Goal: Task Accomplishment & Management: Complete application form

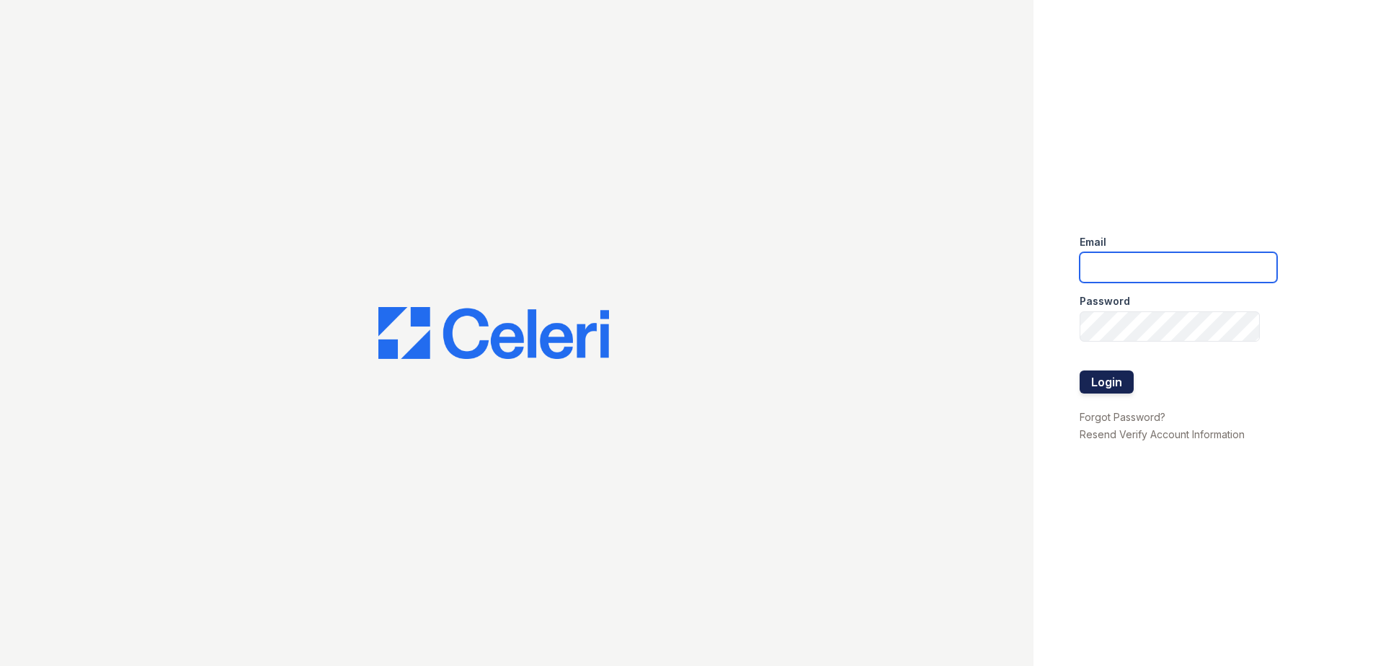
type input "[EMAIL_ADDRESS][DOMAIN_NAME]"
click at [1103, 383] on button "Login" at bounding box center [1106, 381] width 54 height 23
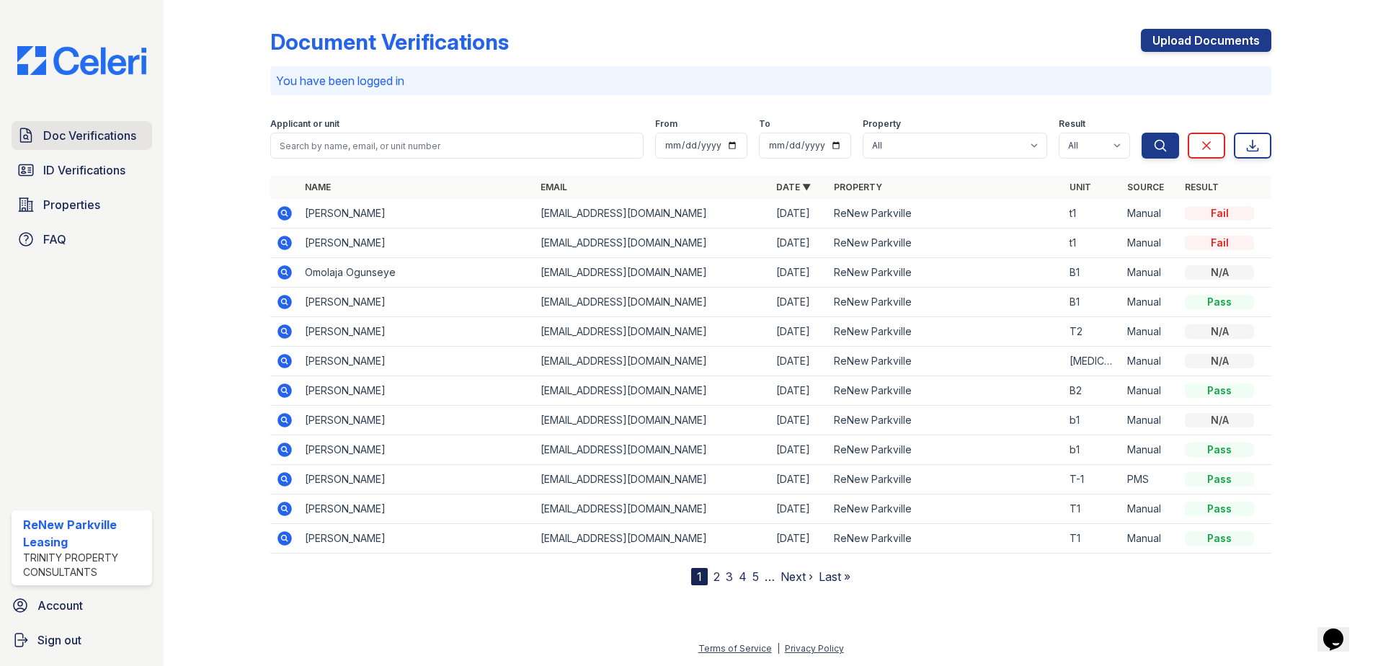
click at [103, 135] on span "Doc Verifications" at bounding box center [89, 135] width 93 height 17
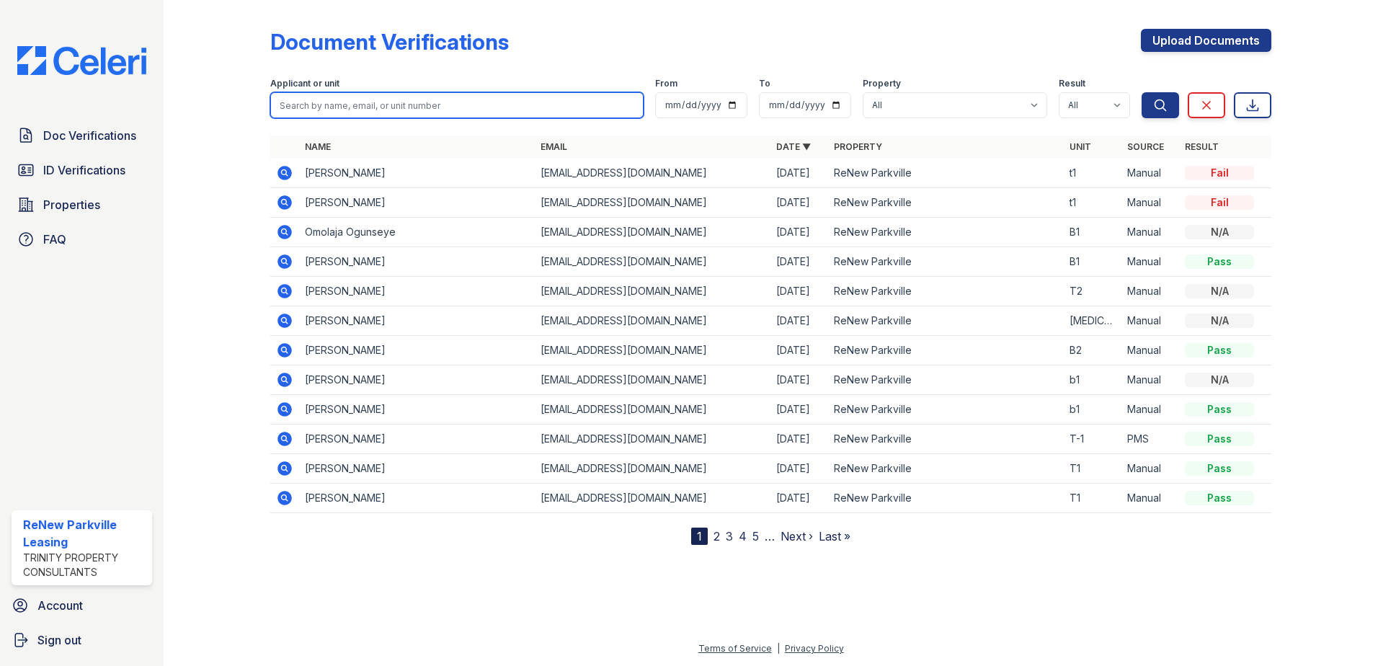
click at [381, 102] on input "search" at bounding box center [456, 105] width 373 height 26
type input "cox"
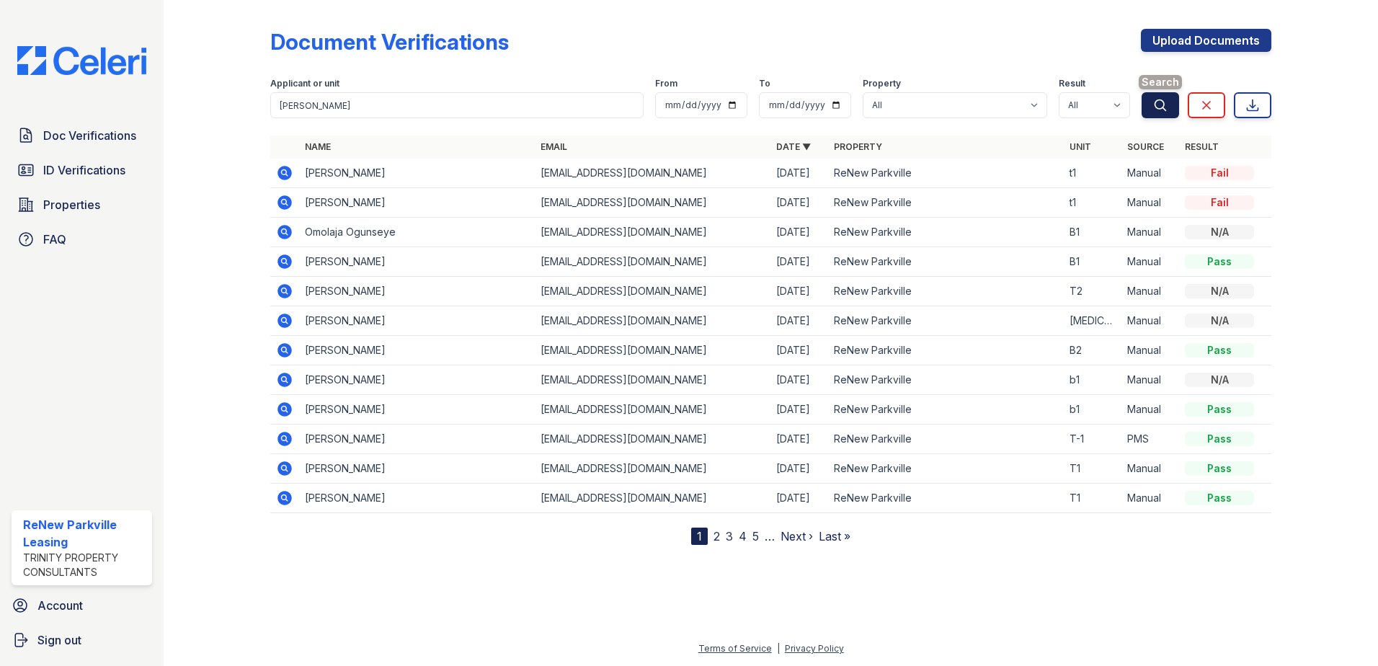
click at [1157, 106] on icon "submit" at bounding box center [1160, 105] width 14 height 14
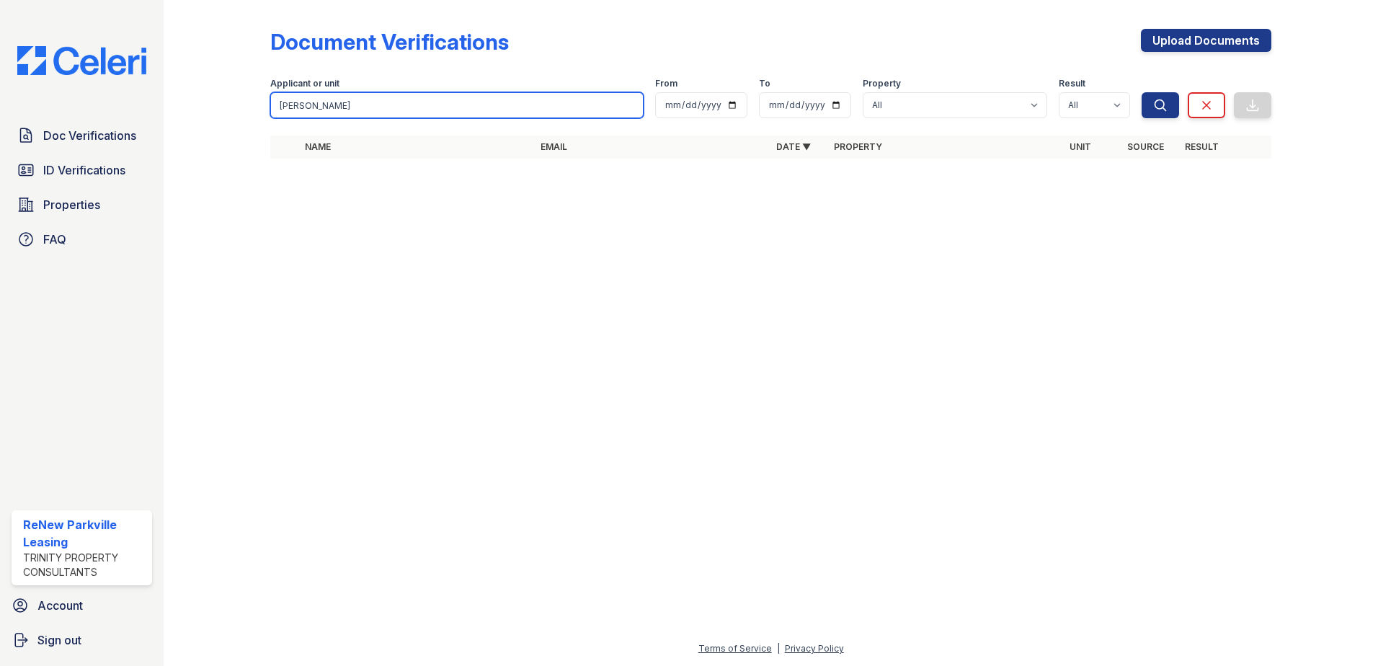
click at [329, 105] on input "cox" at bounding box center [456, 105] width 373 height 26
type input "c"
type input "1807d"
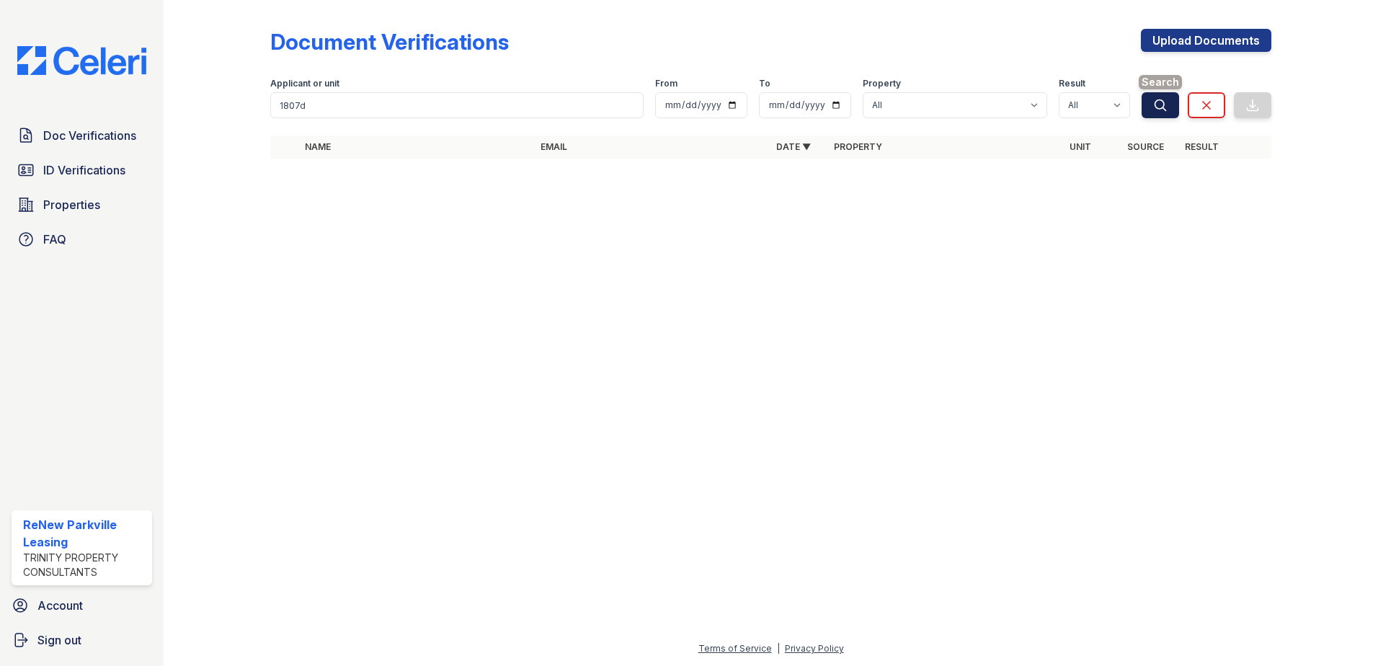
click at [1163, 102] on icon "submit" at bounding box center [1160, 104] width 11 height 11
click at [167, 212] on div "Document Verifications Upload Documents Filter Applicant or unit 1807d From To …" at bounding box center [771, 333] width 1214 height 666
click at [1181, 35] on link "Upload Documents" at bounding box center [1206, 40] width 130 height 23
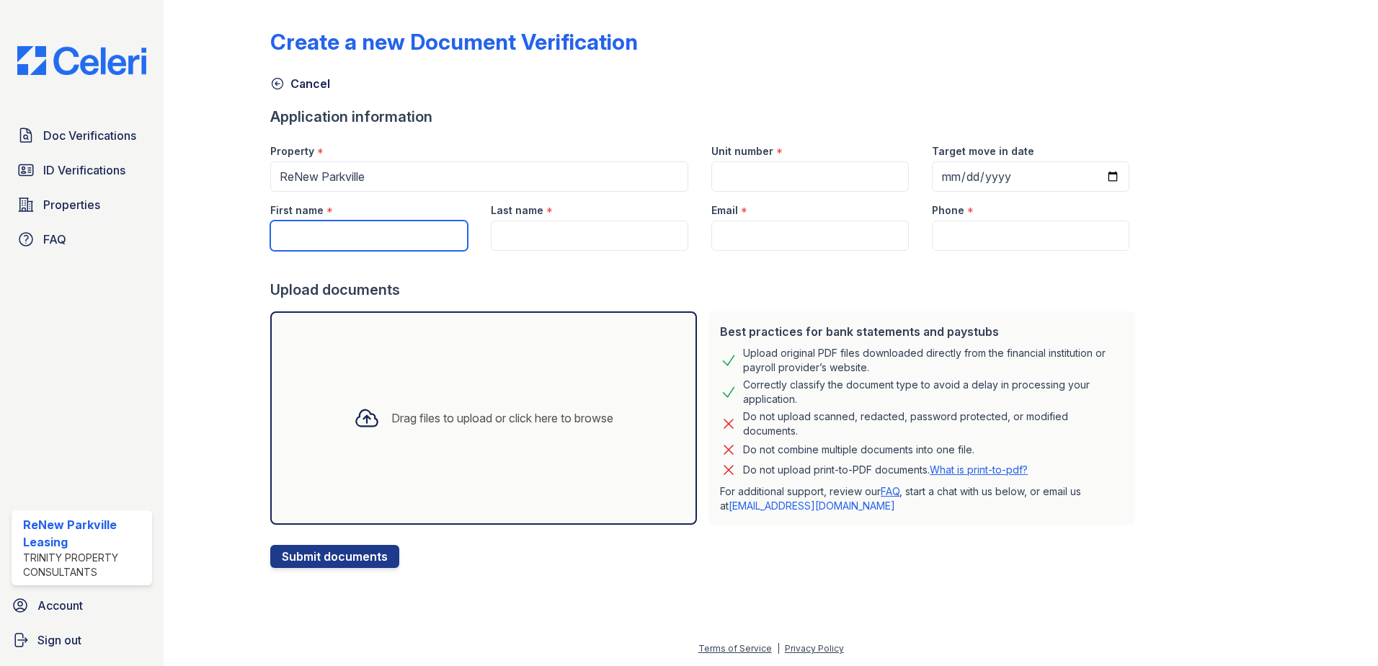
click at [321, 239] on input "First name" at bounding box center [368, 235] width 197 height 30
type input "Letessa"
click at [513, 243] on input "Last name" at bounding box center [589, 235] width 197 height 30
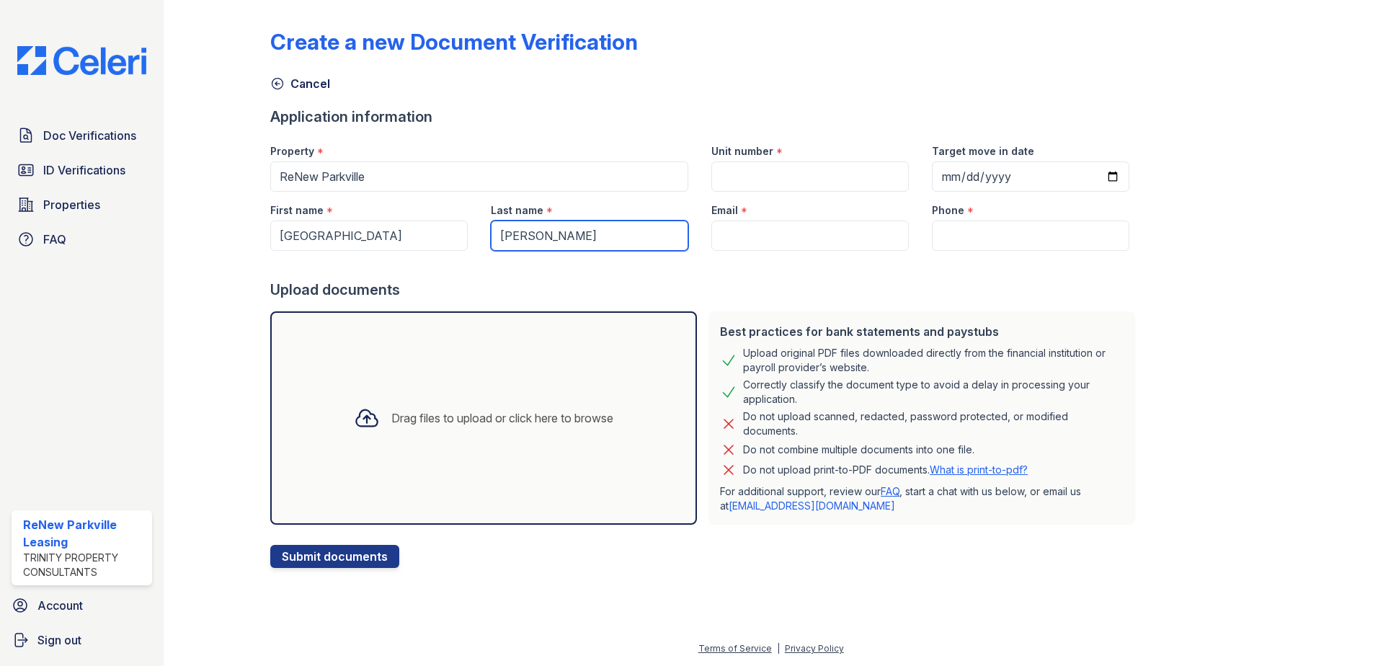
type input "Cox"
click at [722, 179] on input "Unit number" at bounding box center [809, 176] width 197 height 30
type input "T1"
paste input "trinettalovingcox..."
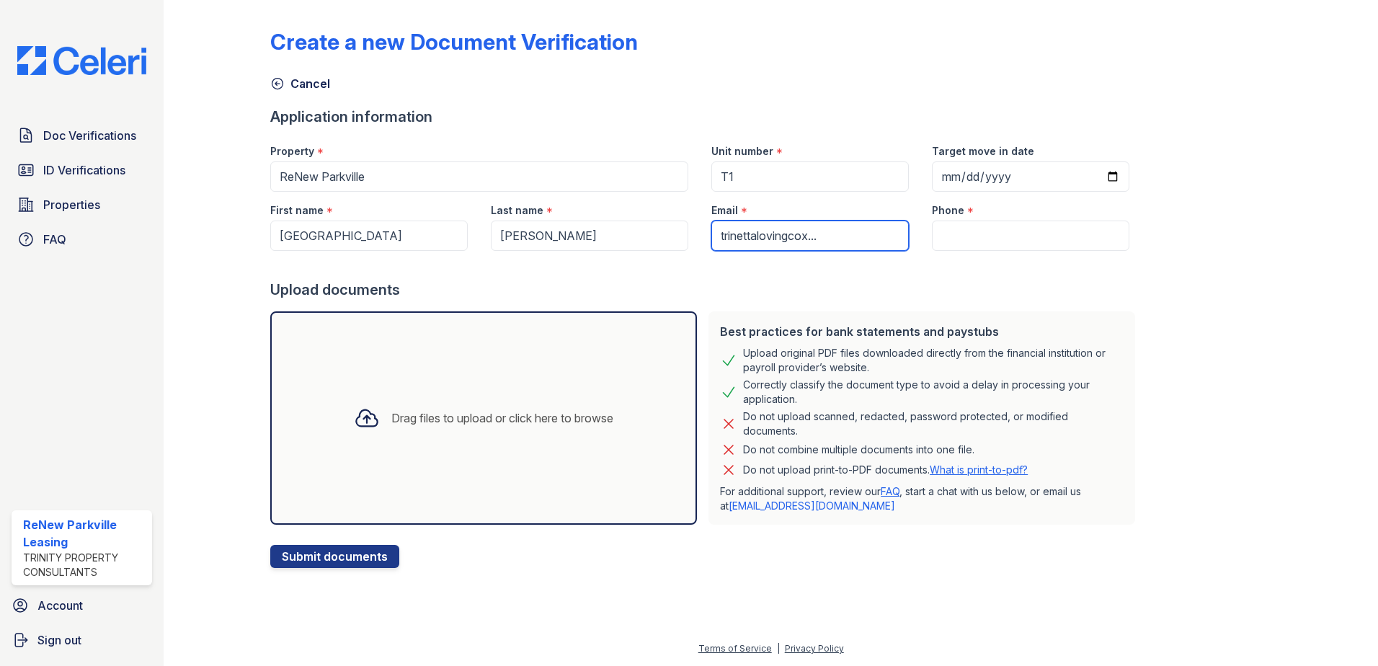
click at [818, 239] on input "trinettalovingcox..." at bounding box center [809, 235] width 197 height 30
type input "trinettalovingcox16@gmail.com"
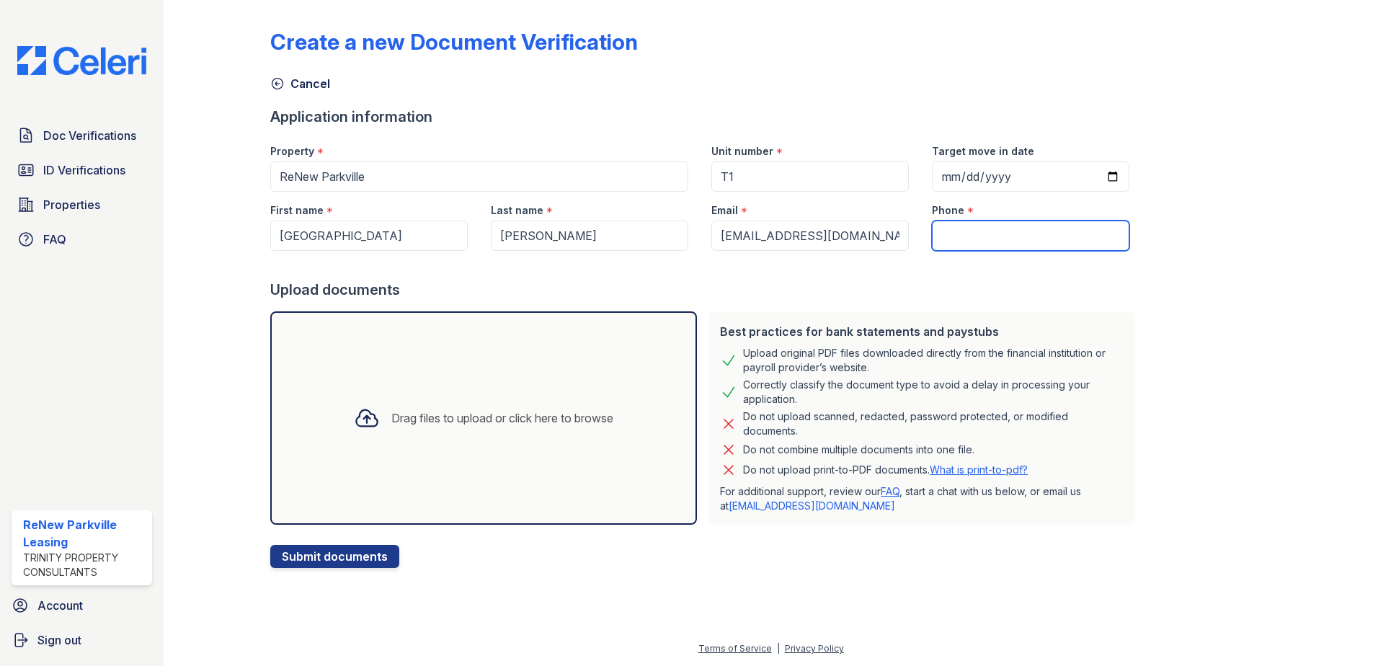
paste input "Primary Ph:+1 667-464-1774"
type input "Primary Ph:+1 667-464-1774"
click at [356, 421] on icon at bounding box center [367, 418] width 26 height 26
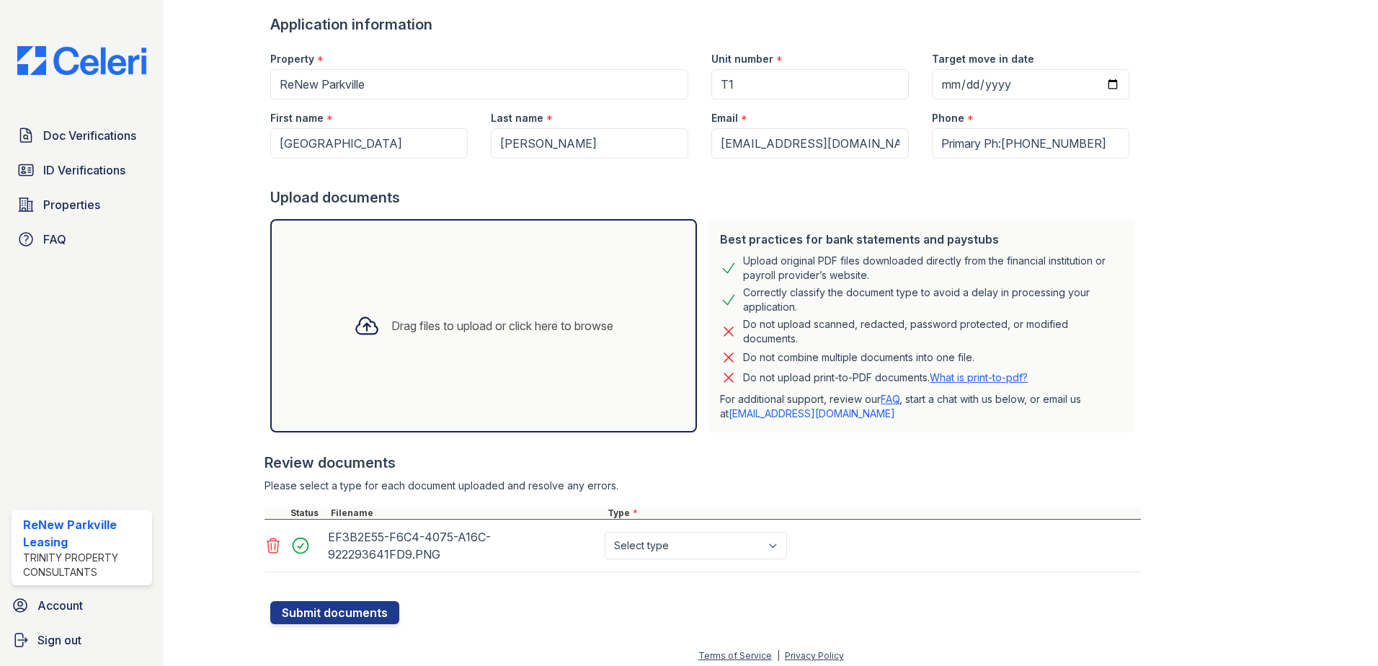
scroll to position [99, 0]
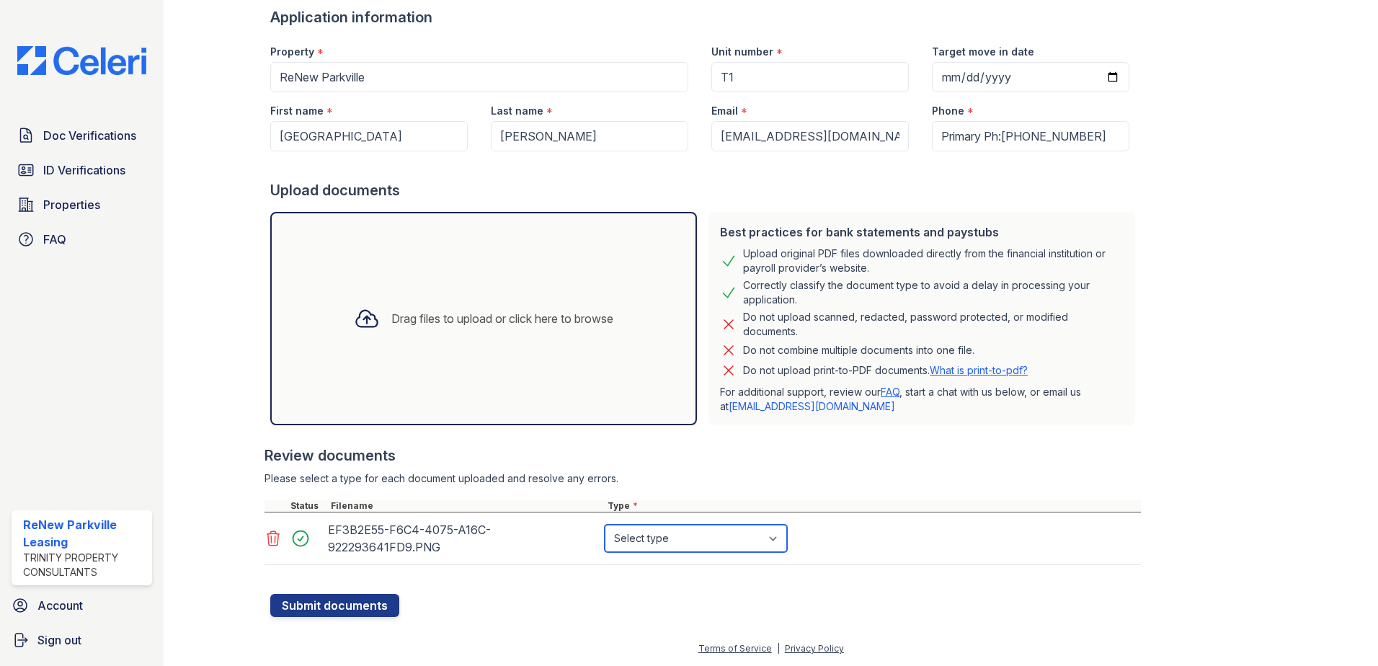
click at [775, 539] on select "Select type Paystub Bank Statement Offer Letter Tax Documents Benefit Award Let…" at bounding box center [695, 538] width 182 height 27
select select "tax_documents"
click at [604, 525] on select "Select type Paystub Bank Statement Offer Letter Tax Documents Benefit Award Let…" at bounding box center [695, 538] width 182 height 27
click at [339, 602] on button "Submit documents" at bounding box center [334, 605] width 129 height 23
